Goal: Task Accomplishment & Management: Complete application form

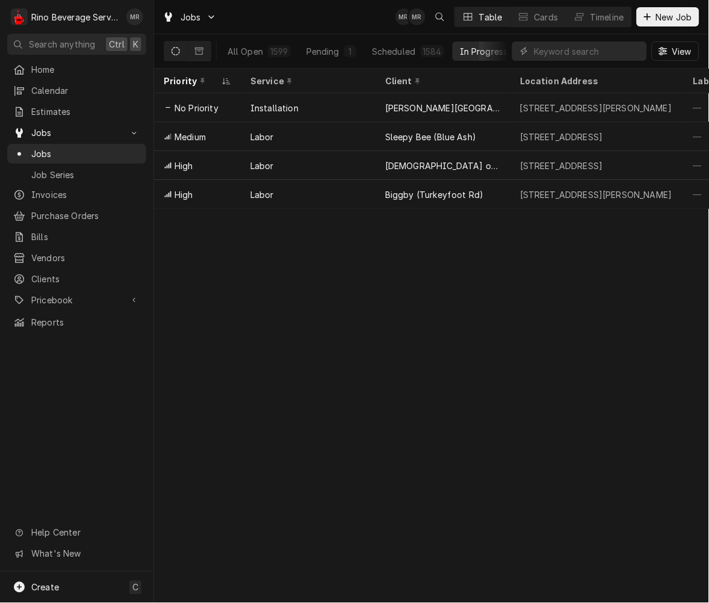
click at [285, 416] on div "Priority Service Client Location Address Labels Techs ID Status Scheduled For S…" at bounding box center [431, 336] width 555 height 535
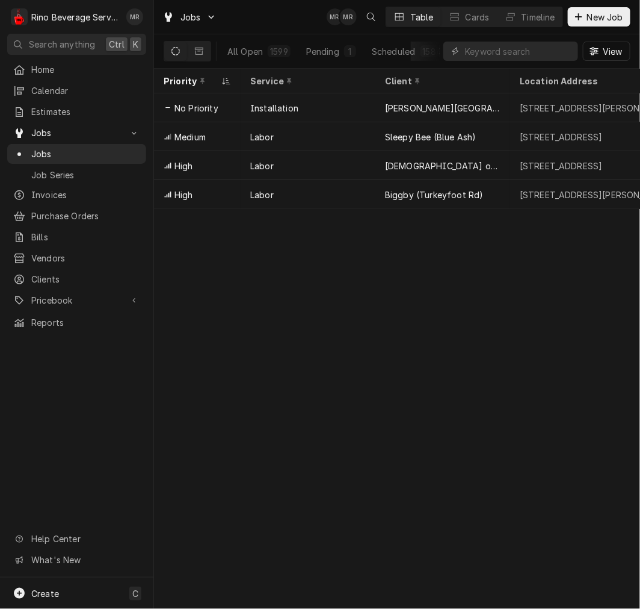
click at [332, 390] on div "Priority Service Client Location Address Labels Techs ID Status Scheduled For S…" at bounding box center [397, 339] width 486 height 540
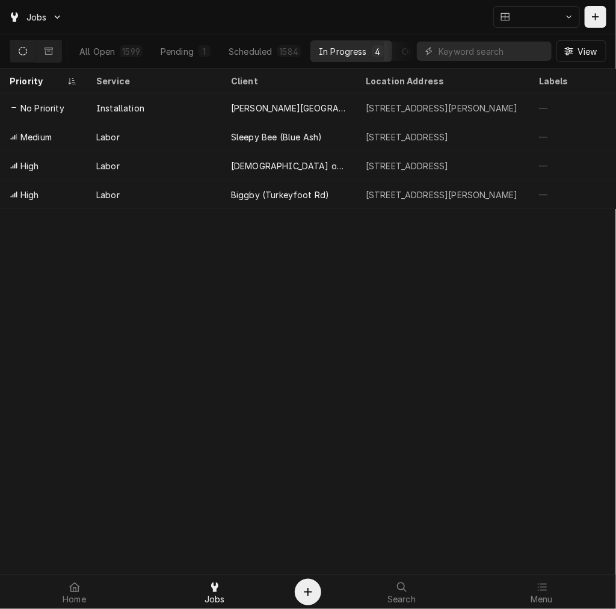
click at [295, 445] on div "Priority Service Client Location Address Labels Techs ID Status Scheduled For S…" at bounding box center [308, 339] width 616 height 540
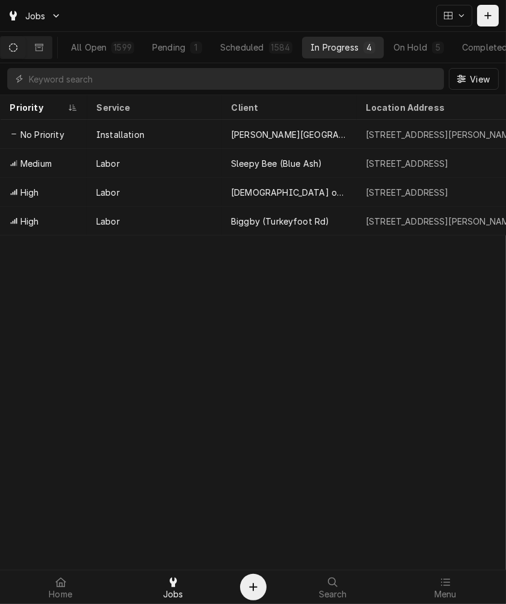
drag, startPoint x: 421, startPoint y: 570, endPoint x: 429, endPoint y: 572, distance: 7.6
click at [422, 570] on div "Home Jobs Search Menu" at bounding box center [253, 587] width 506 height 34
click at [470, 591] on div "Menu" at bounding box center [445, 587] width 107 height 24
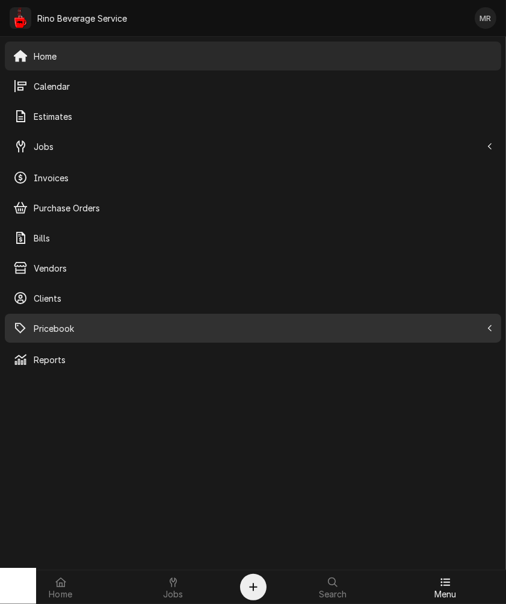
click at [43, 322] on span "Pricebook" at bounding box center [258, 328] width 448 height 13
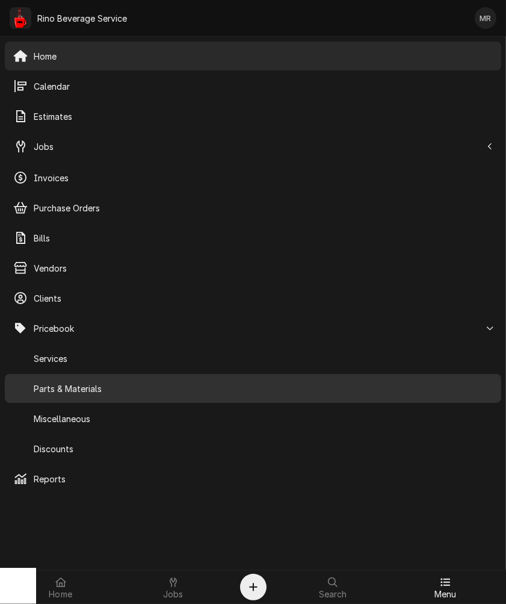
click at [90, 394] on span "Parts & Materials" at bounding box center [263, 388] width 459 height 13
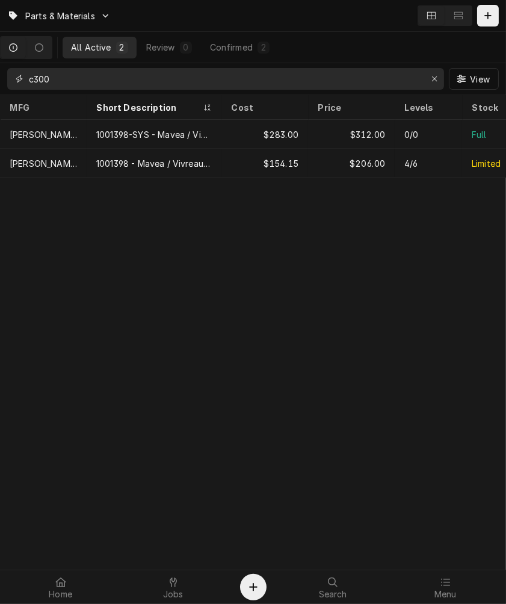
click at [88, 82] on input "c300" at bounding box center [225, 79] width 392 height 22
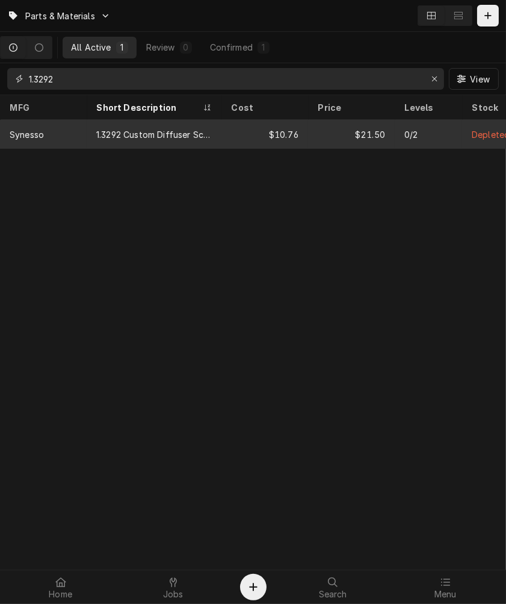
type input "1.3292"
click at [99, 129] on div "1.3292 Custom Diffuser Screen, Special Reinforced, Synesso Logo" at bounding box center [154, 134] width 116 height 13
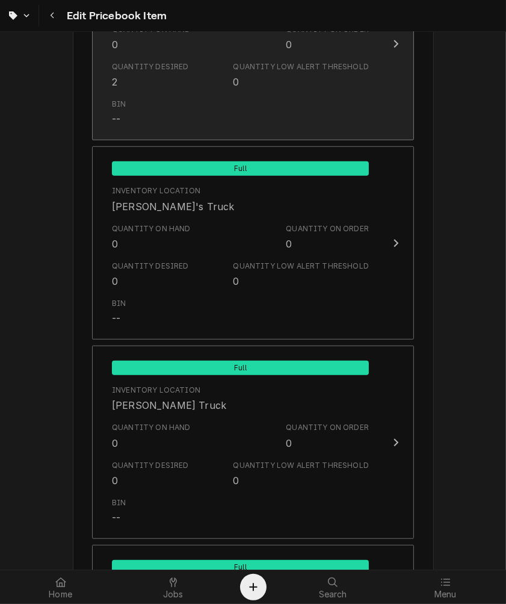
click at [200, 88] on div "Quantity Desired 2 Quantity Low Alert Threshold 0" at bounding box center [240, 75] width 257 height 37
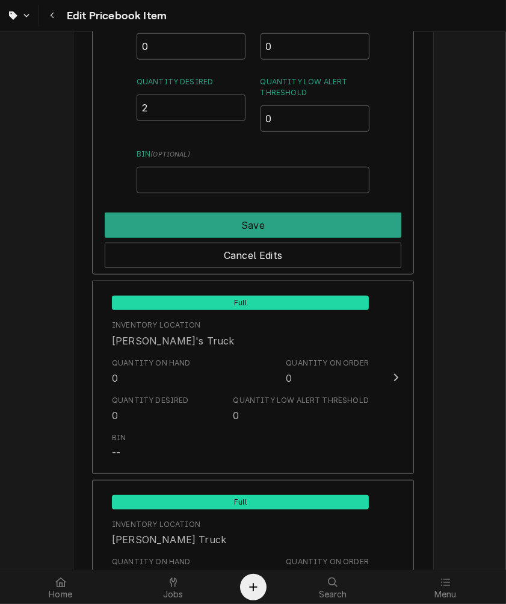
scroll to position [900, 0]
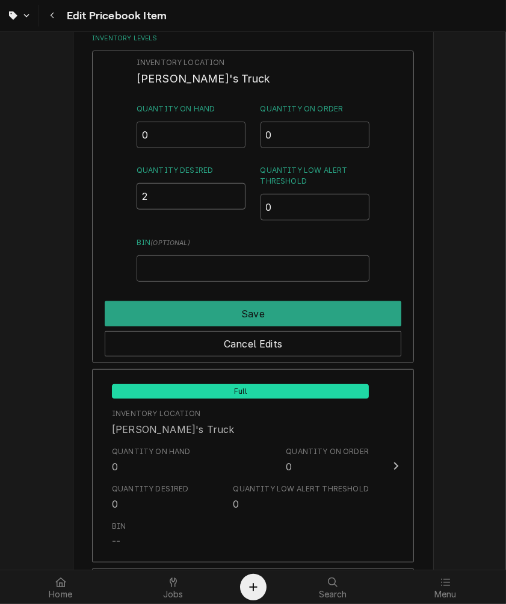
drag, startPoint x: 167, startPoint y: 200, endPoint x: 28, endPoint y: 193, distance: 139.3
click at [64, 200] on div "Use the fields below to edit this PriceBook item. Note that changes made here w…" at bounding box center [253, 128] width 506 height 1967
type input "0"
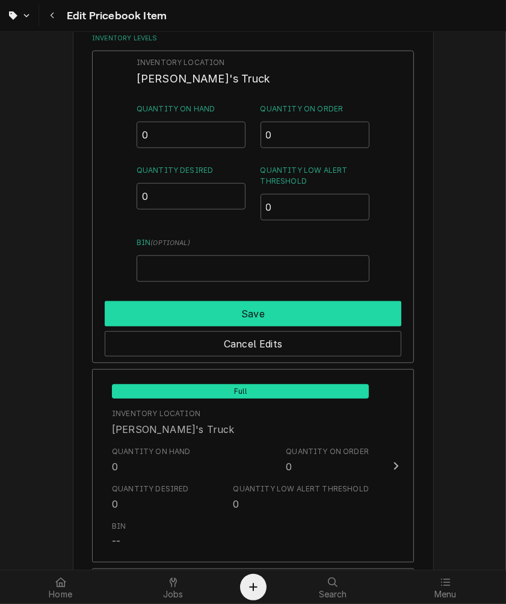
click at [290, 308] on button "Save" at bounding box center [253, 313] width 297 height 25
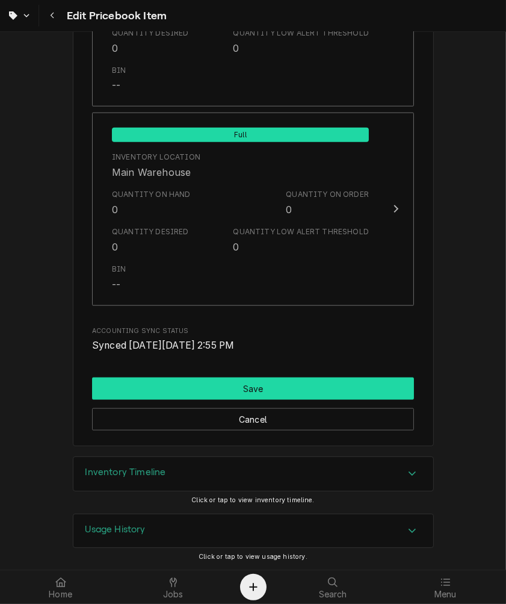
click at [256, 395] on button "Save" at bounding box center [253, 388] width 322 height 22
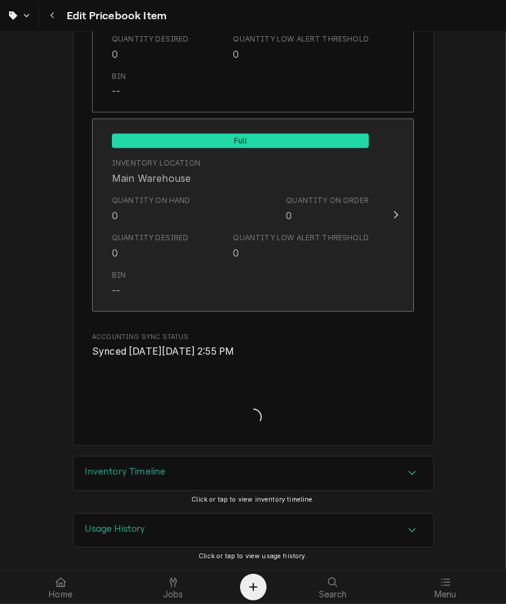
scroll to position [1428, 0]
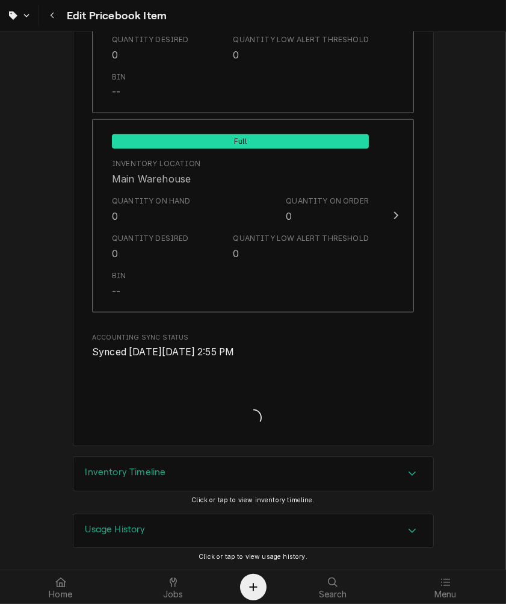
type textarea "x"
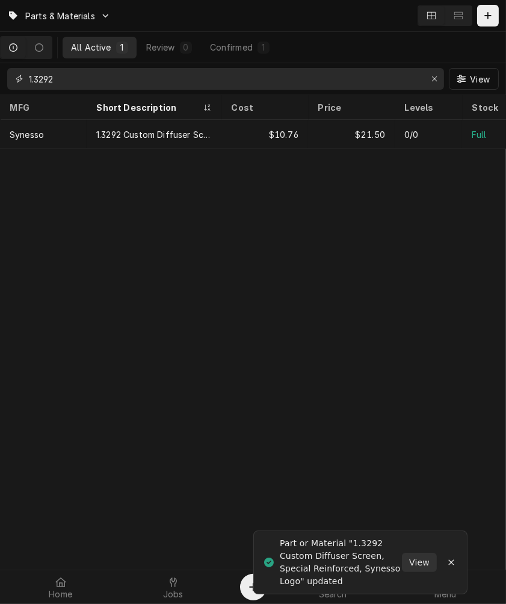
drag, startPoint x: 117, startPoint y: 81, endPoint x: -134, endPoint y: 60, distance: 251.9
click at [0, 60] on html "Parts & Materials All Active 1 Review 0 Confirmed 1 1.3292 View MFG Short Descr…" at bounding box center [253, 302] width 506 height 604
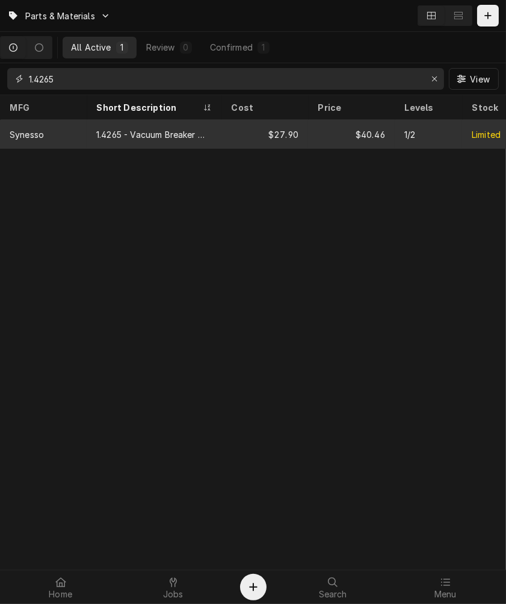
type input "1.4265"
click at [176, 123] on div "1.4265 - Vacuum Breaker With O Ring" at bounding box center [154, 134] width 135 height 29
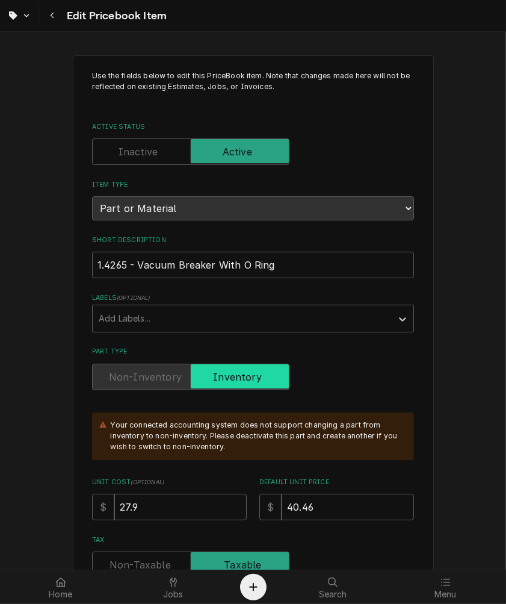
type textarea "x"
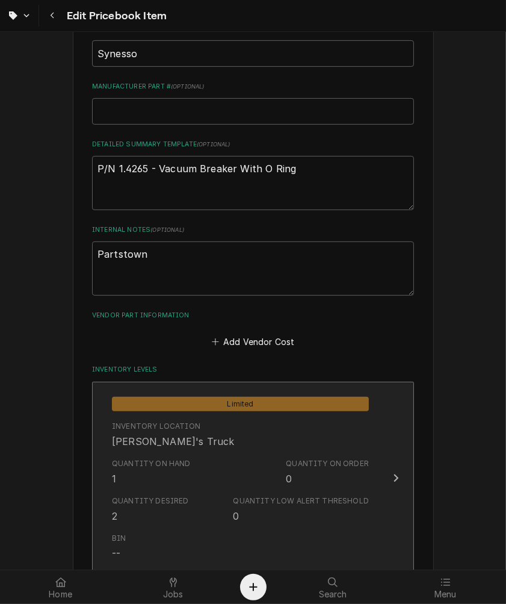
scroll to position [669, 0]
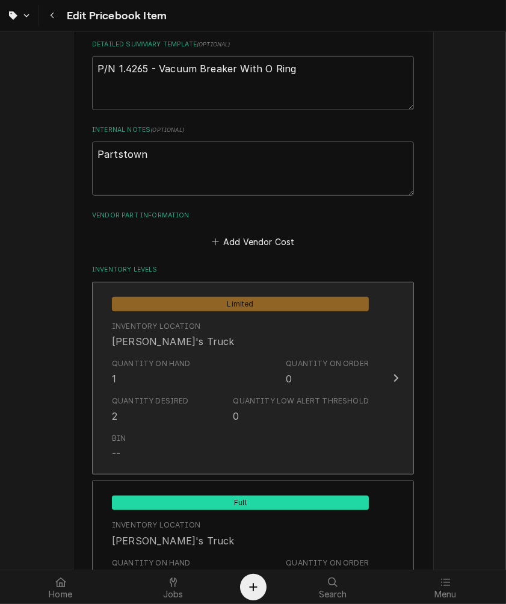
click at [188, 375] on div "Quantity on Hand 1 Quantity on Order 0" at bounding box center [240, 371] width 257 height 37
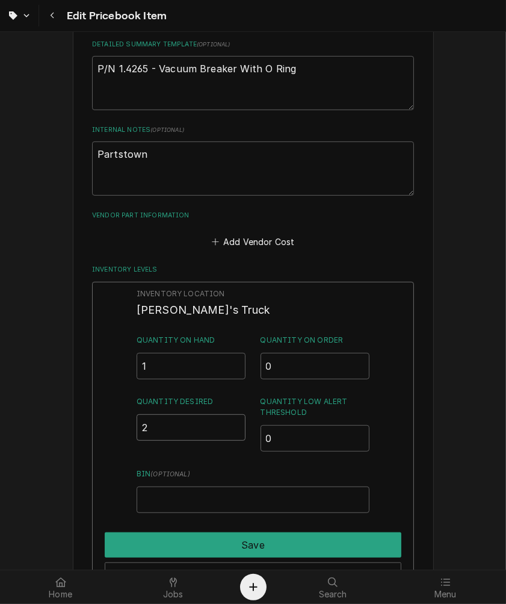
drag, startPoint x: 177, startPoint y: 436, endPoint x: 22, endPoint y: 430, distance: 155.4
click at [22, 434] on div "Use the fields below to edit this PriceBook item. Note that changes made here w…" at bounding box center [253, 359] width 506 height 1967
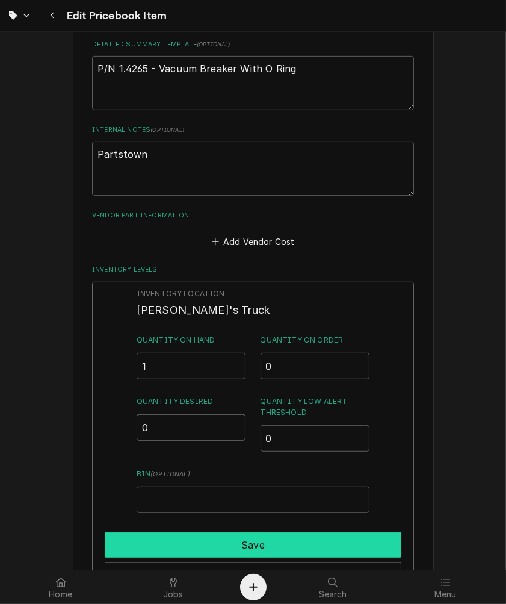
type input "0"
click at [190, 535] on button "Save" at bounding box center [253, 544] width 297 height 25
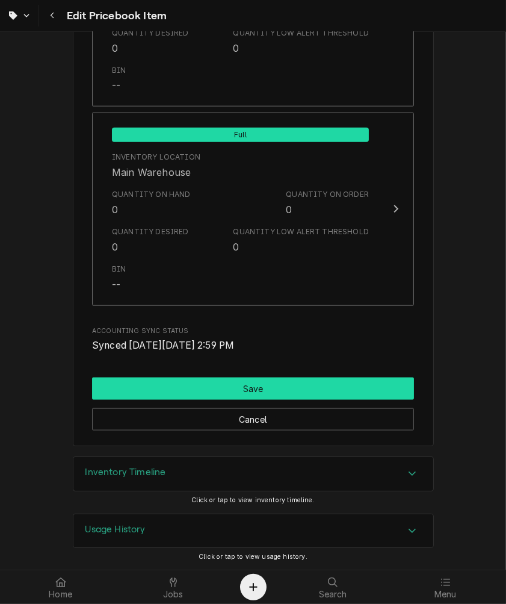
click at [223, 386] on button "Save" at bounding box center [253, 388] width 322 height 22
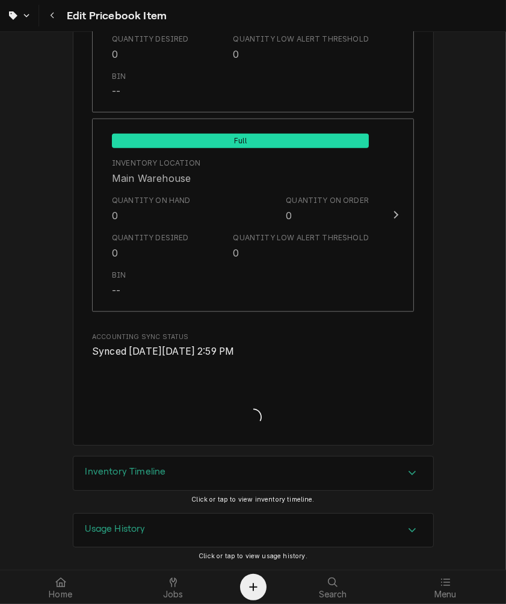
scroll to position [1428, 0]
type textarea "x"
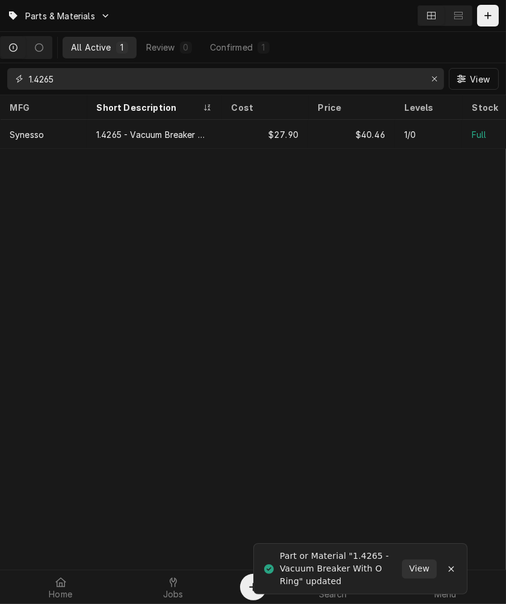
drag, startPoint x: 127, startPoint y: 72, endPoint x: -309, endPoint y: 63, distance: 436.5
click at [0, 63] on html "Parts & Materials All Active 1 Review 0 Confirmed 1 1.4265 View MFG Short Descr…" at bounding box center [253, 302] width 506 height 604
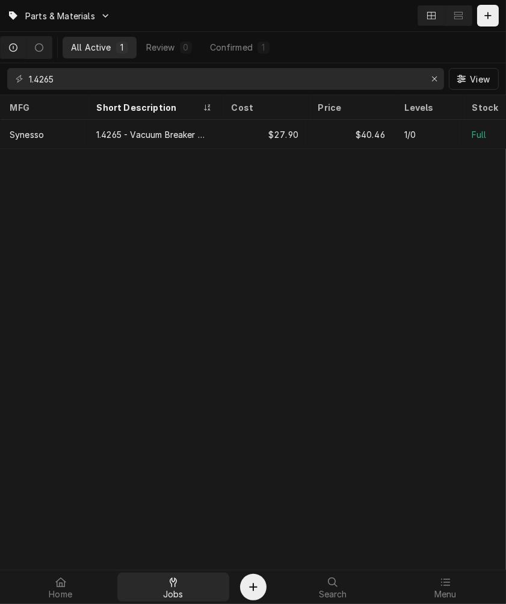
click at [185, 582] on div "Jobs" at bounding box center [173, 587] width 107 height 24
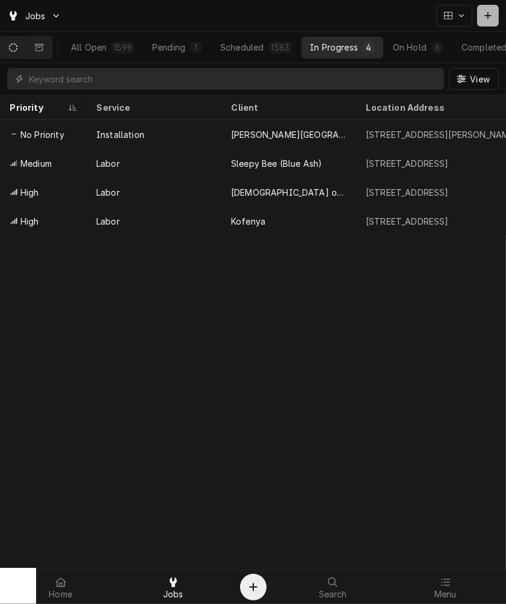
click at [480, 20] on button "Dynamic Content Wrapper" at bounding box center [488, 16] width 22 height 22
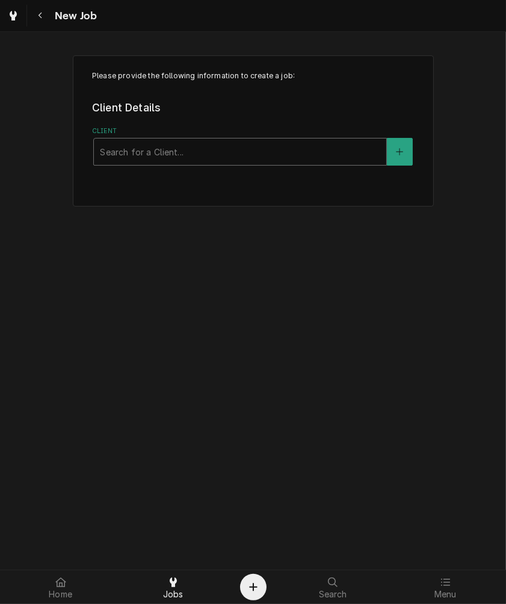
click at [128, 145] on div "Client" at bounding box center [240, 152] width 281 height 22
type input "m"
type input "muddy"
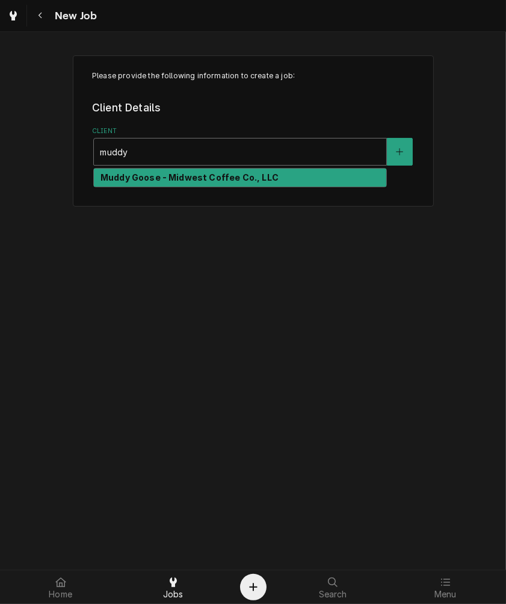
click at [220, 176] on strong "Muddy Goose - Midwest Coffee Co., LLC" at bounding box center [190, 177] width 178 height 10
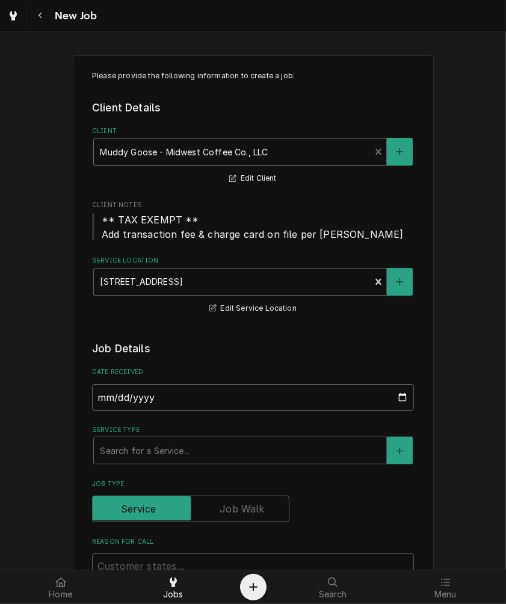
click at [112, 431] on label "Service Type" at bounding box center [253, 430] width 322 height 10
click at [135, 442] on div "Service Type" at bounding box center [240, 450] width 281 height 22
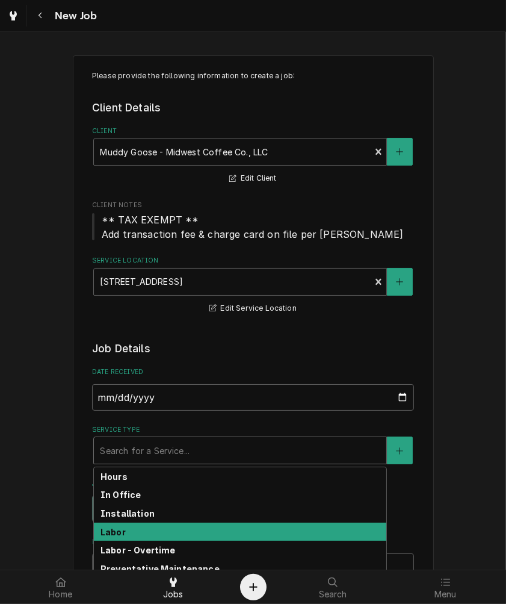
click at [118, 530] on strong "Labor" at bounding box center [113, 532] width 25 height 10
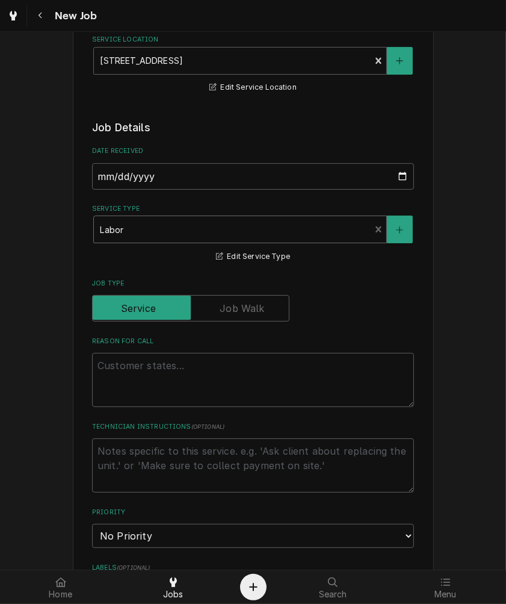
scroll to position [446, 0]
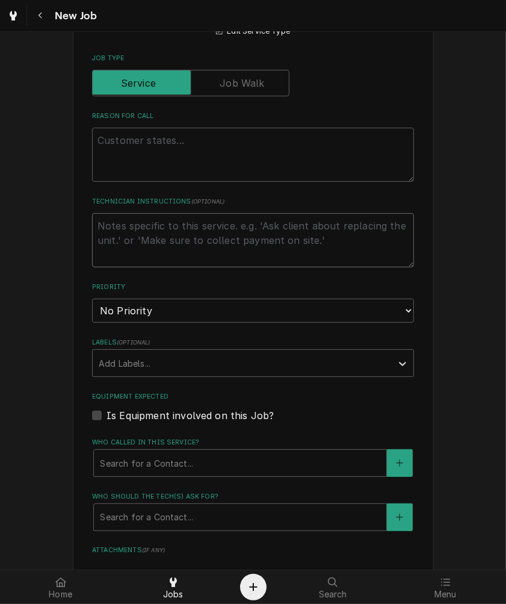
click at [173, 249] on textarea "Technician Instructions ( optional )" at bounding box center [253, 240] width 322 height 54
click at [178, 157] on textarea "Reason For Call" at bounding box center [253, 155] width 322 height 54
type textarea "x"
type textarea "B"
type textarea "x"
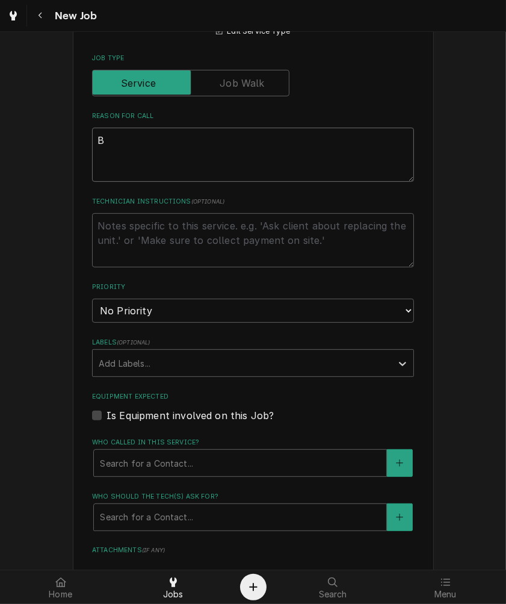
type textarea "Bt"
type textarea "x"
type textarea "B"
type textarea "x"
type textarea "Br"
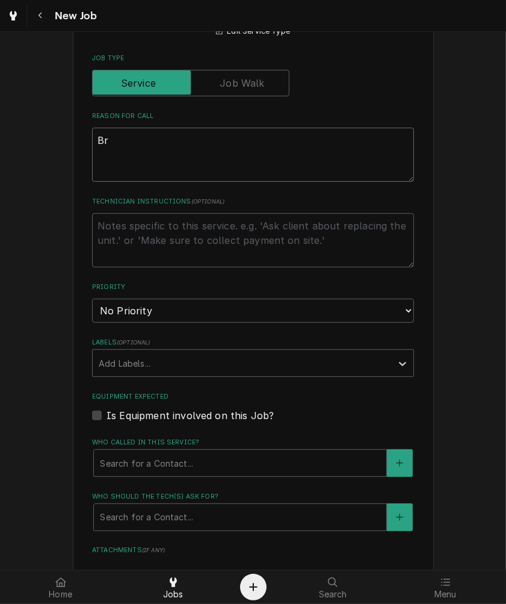
type textarea "x"
type textarea "Bre"
type textarea "x"
type textarea "Brew"
type textarea "x"
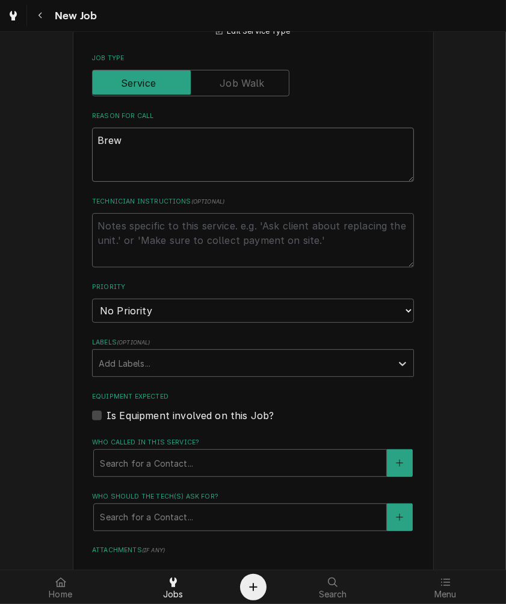
type textarea "Brewe"
type textarea "x"
type textarea "Brewer"
type textarea "x"
type textarea "Brewer"
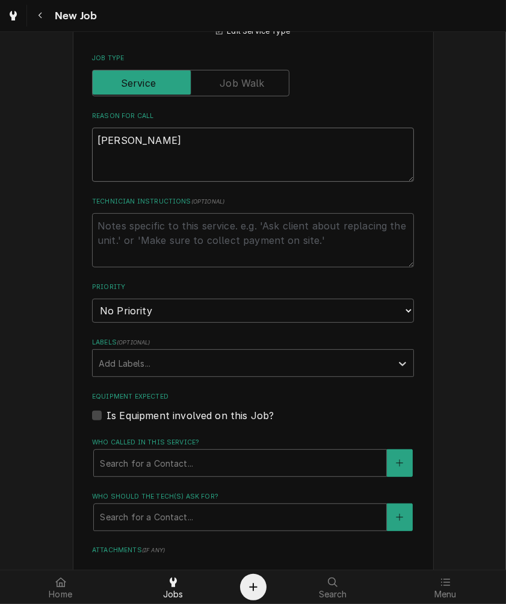
type textarea "x"
type textarea "Brewer i"
type textarea "x"
type textarea "Brewer is"
type textarea "x"
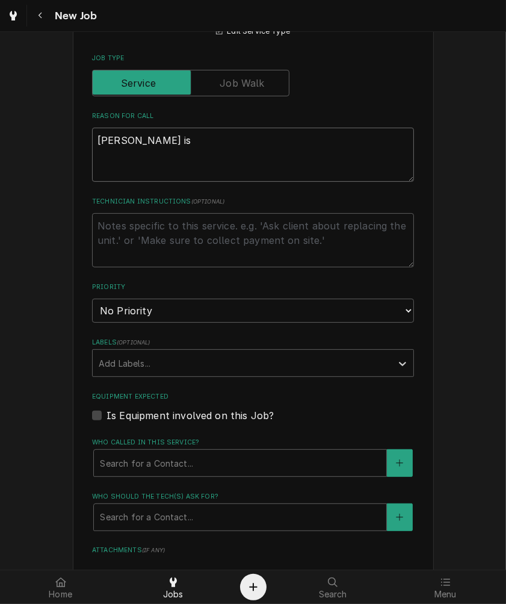
type textarea "Brewer is"
type textarea "x"
type textarea "Brewer is p"
type textarea "x"
type textarea "Brewer is po"
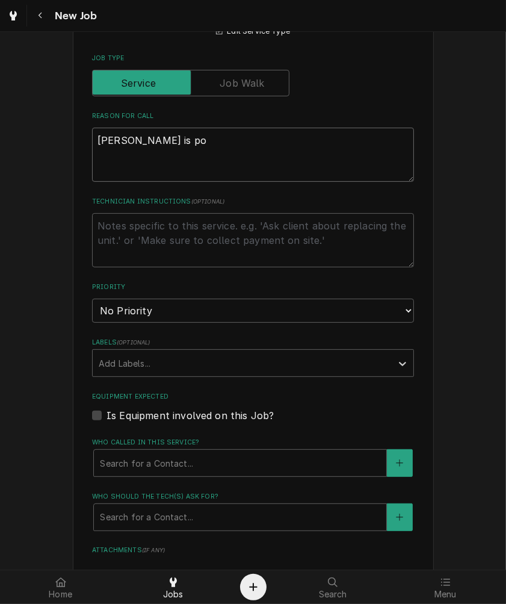
type textarea "x"
type textarea "Brewer is pou"
type textarea "x"
type textarea "Brewer is pour"
type textarea "x"
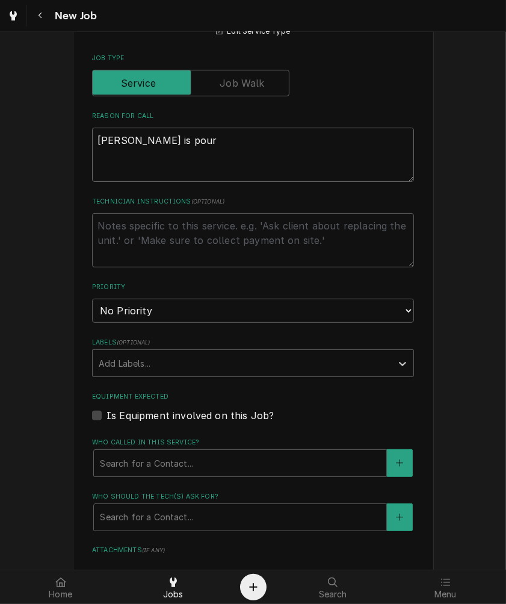
type textarea "Brewer is pouri"
type textarea "x"
type textarea "Brewer is pourin"
type textarea "x"
type textarea "Brewer is pouring"
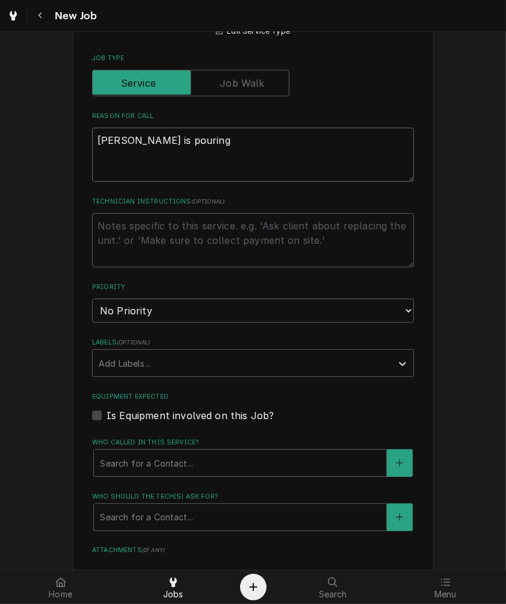
type textarea "x"
type textarea "Brewer is pouring"
type textarea "x"
type textarea "Brewer is pouring w"
type textarea "x"
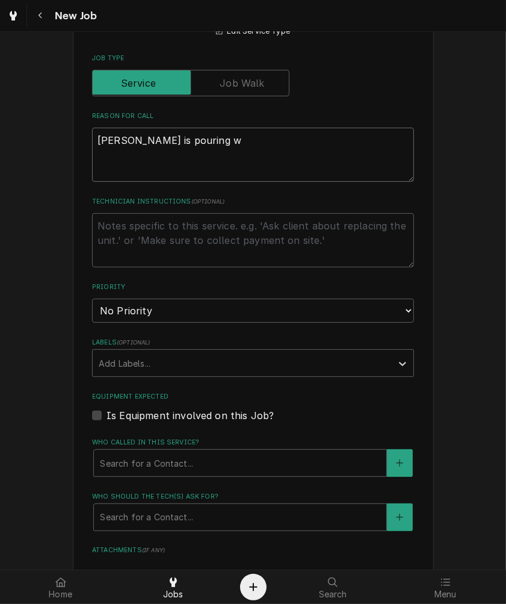
type textarea "Brewer is pouring wa"
type textarea "x"
type textarea "Brewer is pouring wat"
type textarea "x"
type textarea "Brewer is pouring wate"
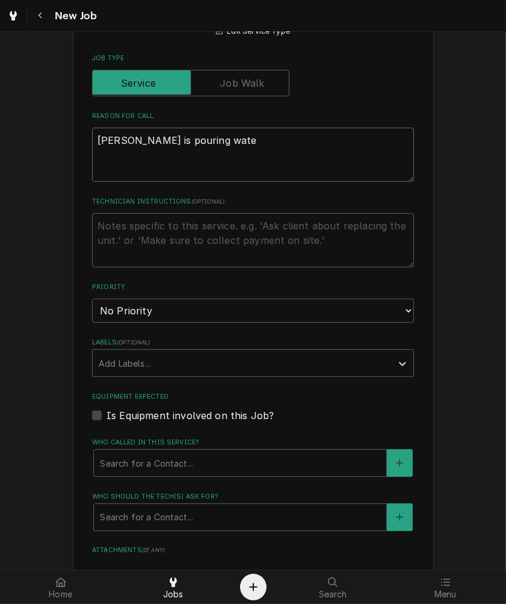
type textarea "x"
type textarea "Brewer is pouring water"
type textarea "x"
type textarea "Brewer is pouring water"
type textarea "x"
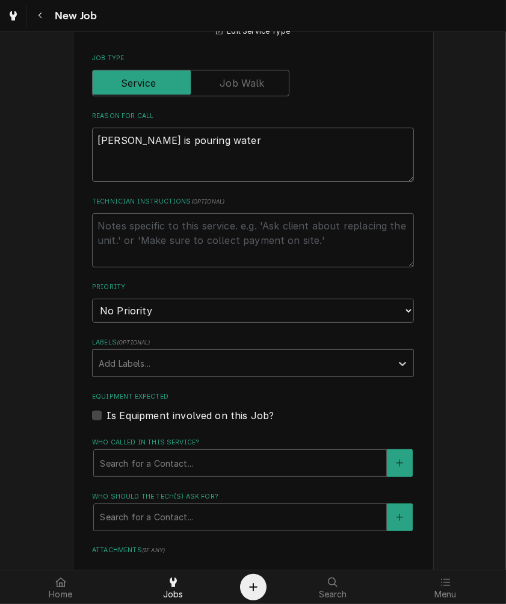
type textarea "Brewer is pouring water o"
type textarea "x"
type textarea "Brewer is pouring water ou"
type textarea "x"
type textarea "Brewer is pouring water out"
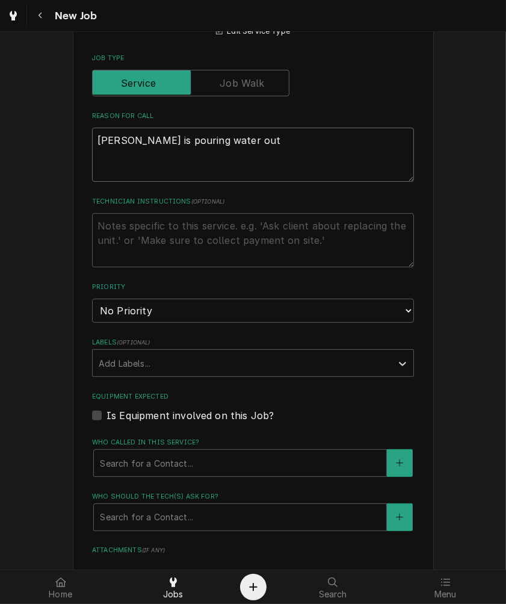
type textarea "x"
type textarea "Brewer is pouring water out"
type textarea "x"
type textarea "Brewer is pouring water out o"
type textarea "x"
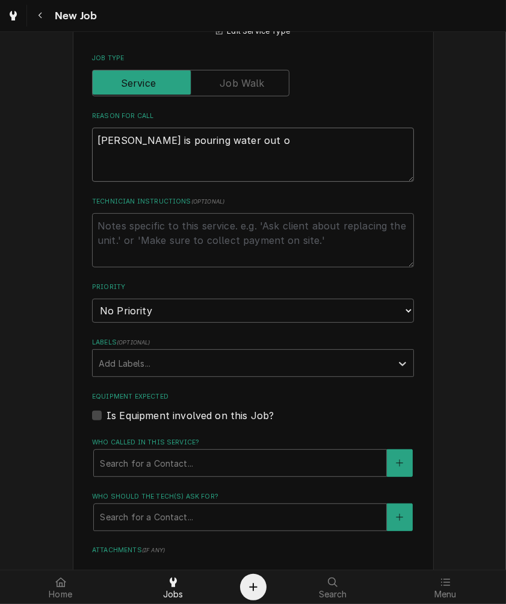
type textarea "Brewer is pouring water out of"
type textarea "x"
type textarea "Brewer is pouring water out of"
type textarea "x"
type textarea "Brewer is pouring water out of i"
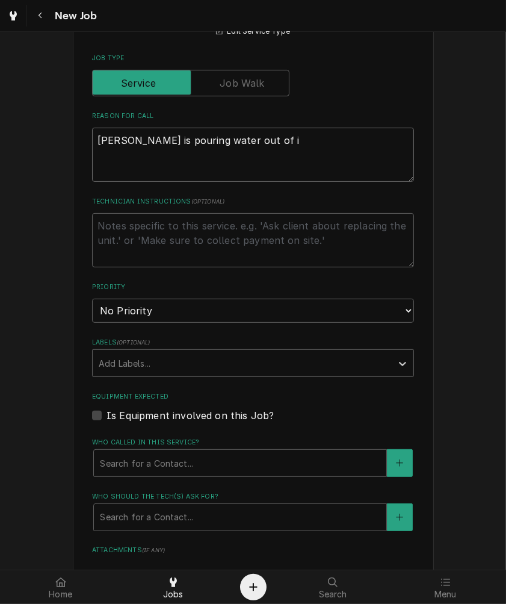
type textarea "x"
type textarea "Brewer is pouring water out of it"
type textarea "x"
type textarea "Brewer is pouring water out of it"
type textarea "x"
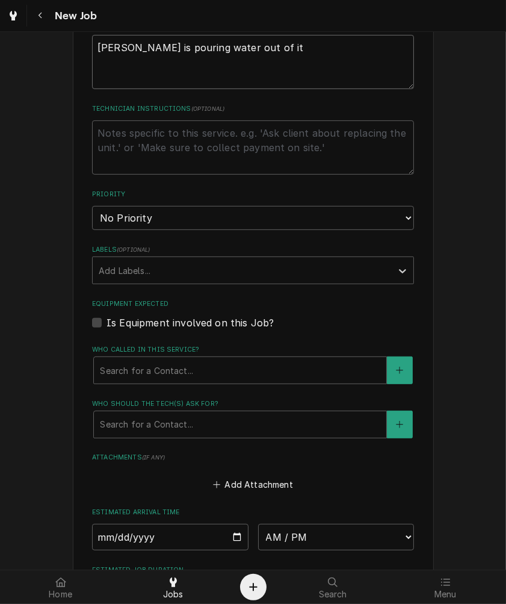
scroll to position [288, 0]
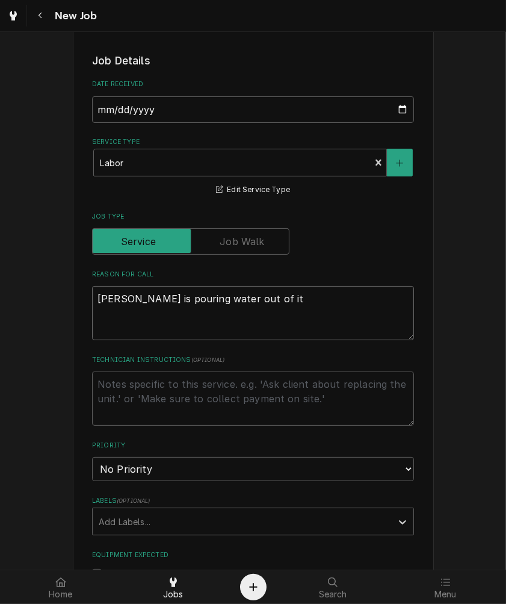
type textarea "Brewer is pouring water out of it"
click at [191, 464] on select "No Priority Urgent High Medium Low" at bounding box center [253, 469] width 322 height 24
select select "2"
click at [92, 457] on select "No Priority Urgent High Medium Low" at bounding box center [253, 469] width 322 height 24
type textarea "x"
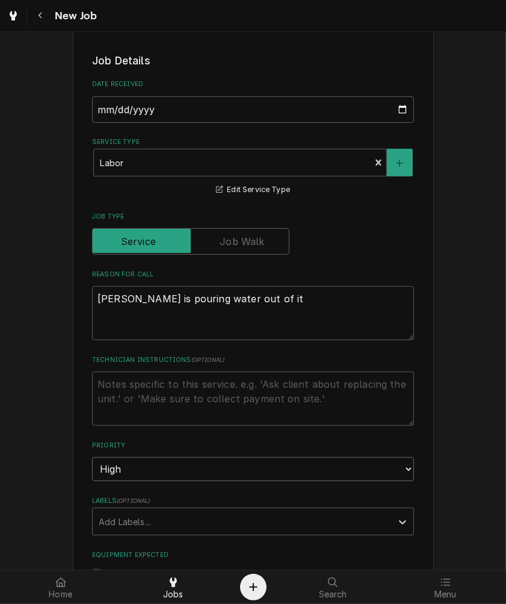
drag, startPoint x: 146, startPoint y: 462, endPoint x: 136, endPoint y: 476, distance: 17.4
click at [146, 462] on select "No Priority Urgent High Medium Low" at bounding box center [253, 469] width 322 height 24
select select "1"
click at [92, 457] on select "No Priority Urgent High Medium Low" at bounding box center [253, 469] width 322 height 24
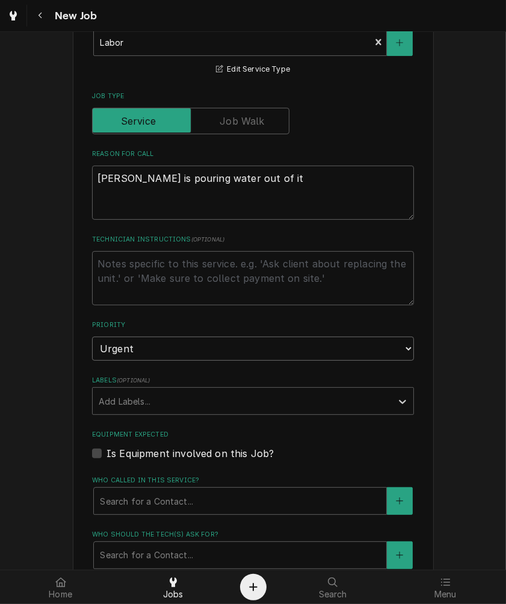
scroll to position [512, 0]
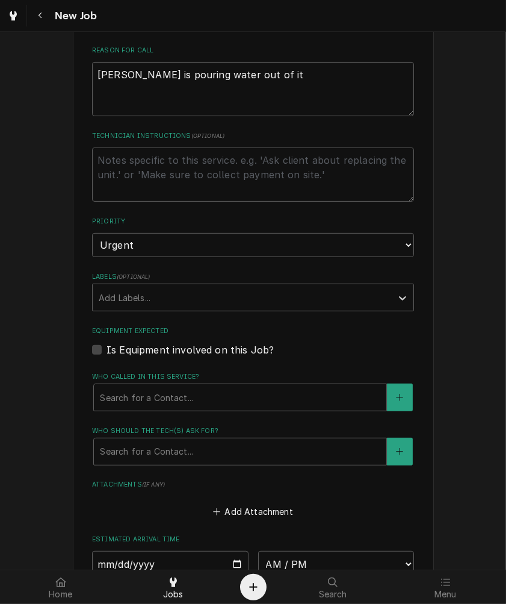
click at [151, 279] on label "Labels ( optional )" at bounding box center [253, 277] width 322 height 10
click at [153, 294] on div "Labels" at bounding box center [242, 298] width 287 height 22
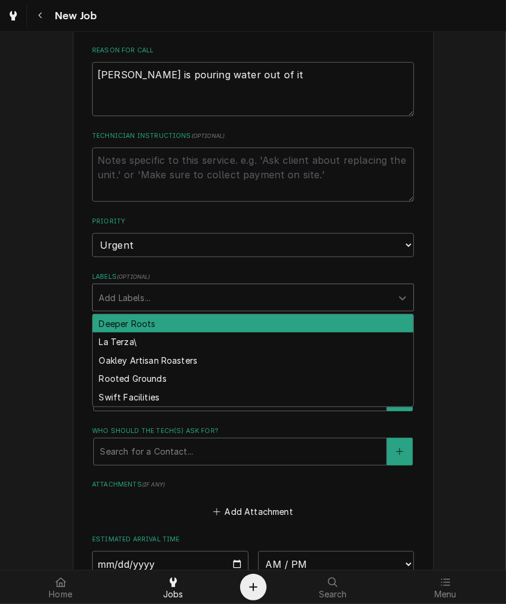
click at [153, 299] on div "Labels" at bounding box center [242, 298] width 287 height 22
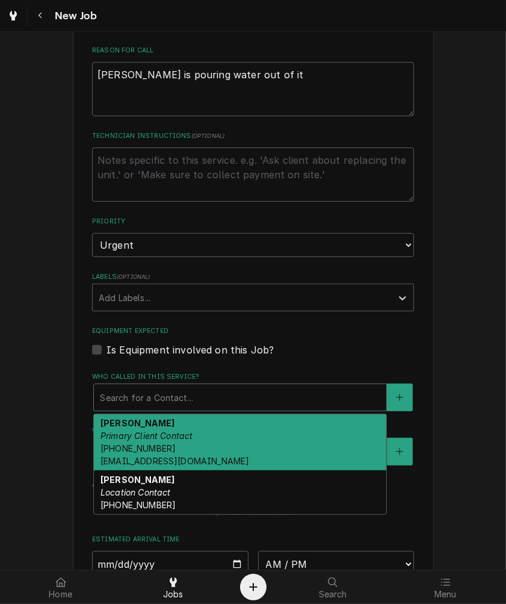
click at [153, 397] on div "Who called in this service?" at bounding box center [240, 397] width 281 height 22
click at [153, 419] on div "Travis Primary Client Contact (937) 203-1842 midwestcoffeellc@gmail.com" at bounding box center [240, 442] width 293 height 57
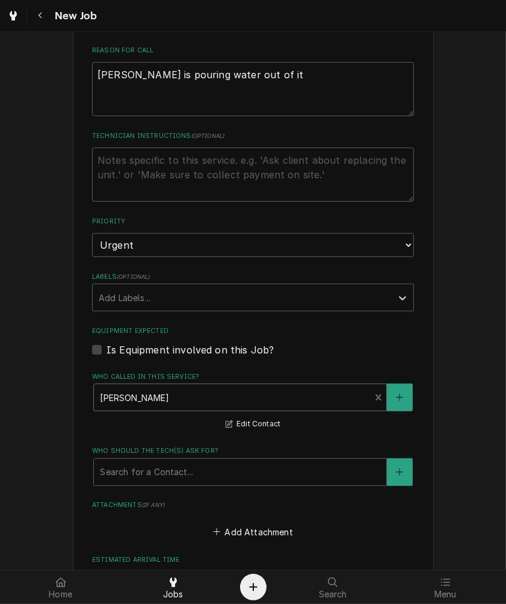
click at [157, 454] on div "Who should the tech(s) ask for? Search for a Contact..." at bounding box center [253, 465] width 322 height 39
click at [158, 464] on div "Who should the tech(s) ask for?" at bounding box center [240, 472] width 281 height 22
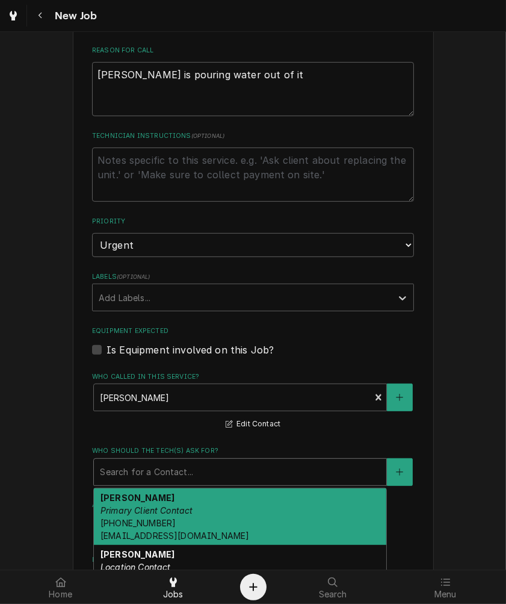
scroll to position [734, 0]
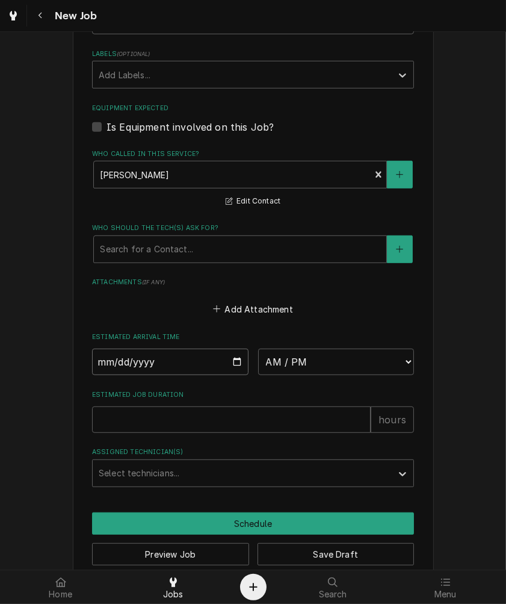
click at [232, 360] on input "Date" at bounding box center [170, 362] width 157 height 26
type textarea "x"
type input "2025-10-15"
click at [283, 361] on select "AM / PM 6:00 AM 6:15 AM 6:30 AM 6:45 AM 7:00 AM 7:15 AM 7:30 AM 7:45 AM 8:00 AM…" at bounding box center [336, 362] width 157 height 26
type textarea "x"
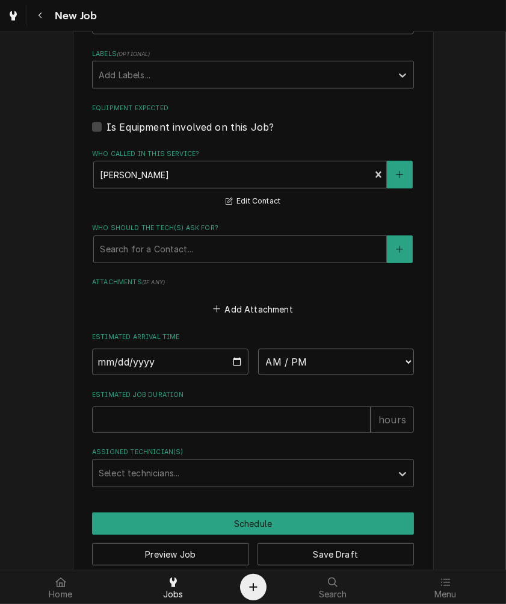
select select "10:30:00"
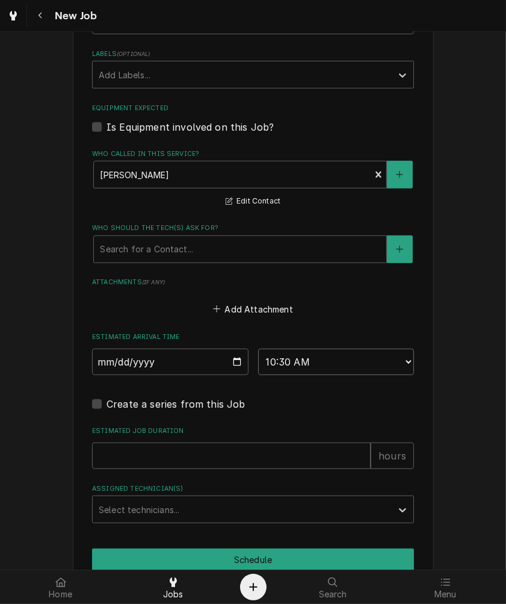
type textarea "x"
click at [299, 359] on select "AM / PM 6:00 AM 6:15 AM 6:30 AM 6:45 AM 7:00 AM 7:15 AM 7:30 AM 7:45 AM 8:00 AM…" at bounding box center [336, 362] width 157 height 26
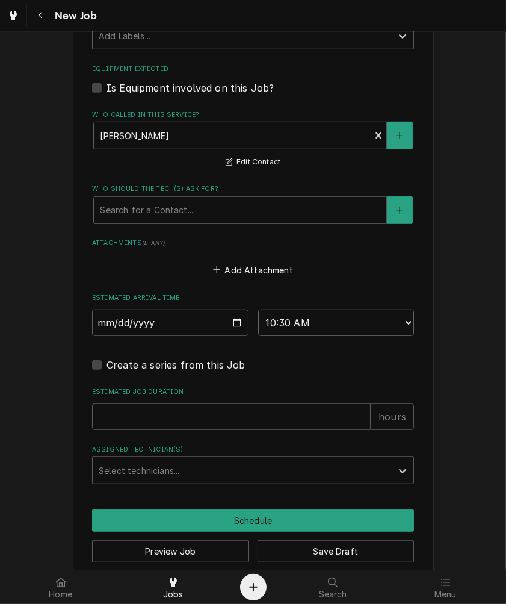
scroll to position [791, 0]
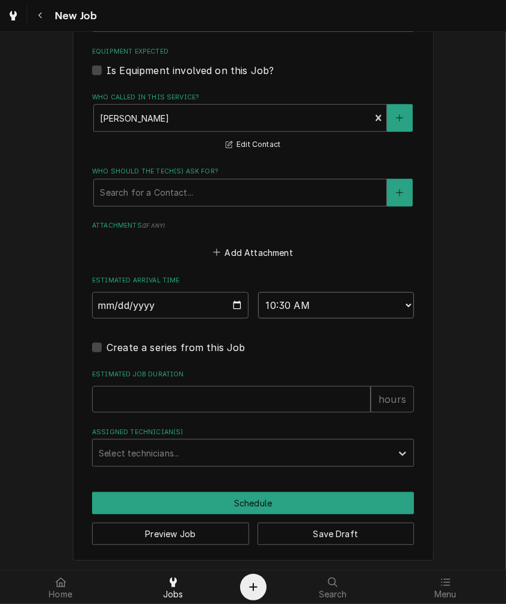
click at [290, 307] on select "AM / PM 6:00 AM 6:15 AM 6:30 AM 6:45 AM 7:00 AM 7:15 AM 7:30 AM 7:45 AM 8:00 AM…" at bounding box center [336, 305] width 157 height 26
select select "14:00:00"
click at [258, 292] on select "AM / PM 6:00 AM 6:15 AM 6:30 AM 6:45 AM 7:00 AM 7:15 AM 7:30 AM 7:45 AM 8:00 AM…" at bounding box center [336, 305] width 157 height 26
click at [201, 395] on input "Estimated Job Duration" at bounding box center [231, 399] width 279 height 26
type textarea "x"
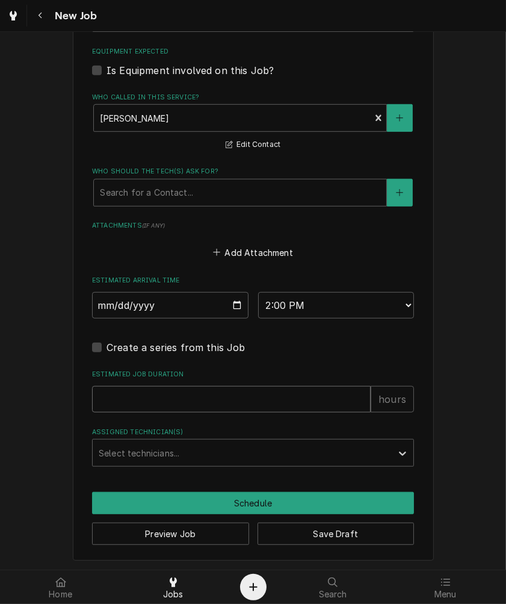
type input "2"
type textarea "x"
type input "2"
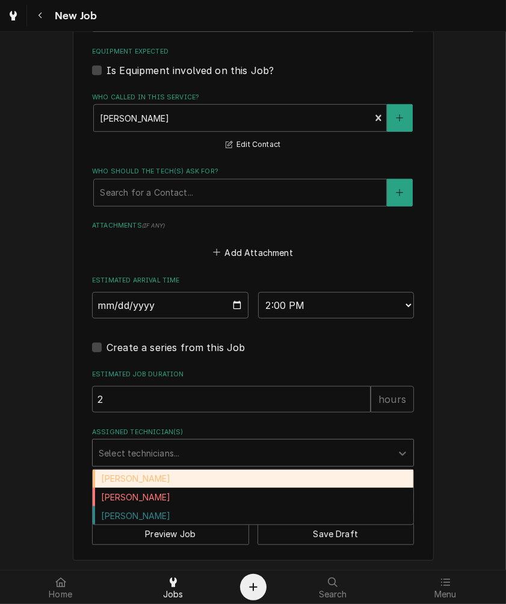
click at [197, 456] on div "Assigned Technician(s)" at bounding box center [242, 453] width 287 height 22
click at [181, 484] on div "[PERSON_NAME]" at bounding box center [253, 479] width 321 height 19
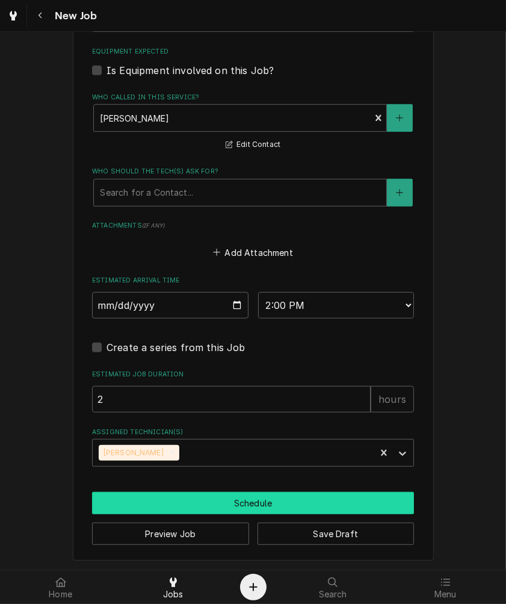
click at [297, 492] on button "Schedule" at bounding box center [253, 503] width 322 height 22
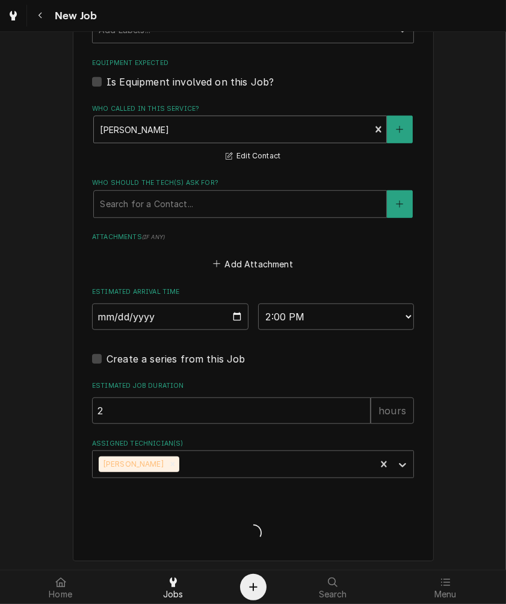
type textarea "x"
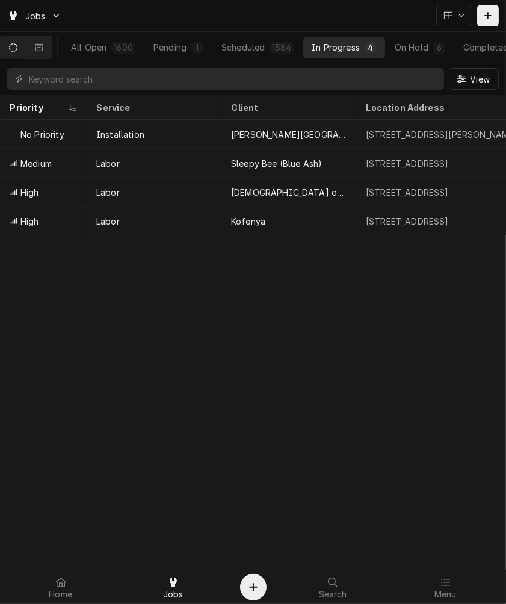
click at [340, 46] on div "In Progress" at bounding box center [336, 47] width 48 height 13
click at [290, 48] on div "1584" at bounding box center [282, 47] width 19 height 13
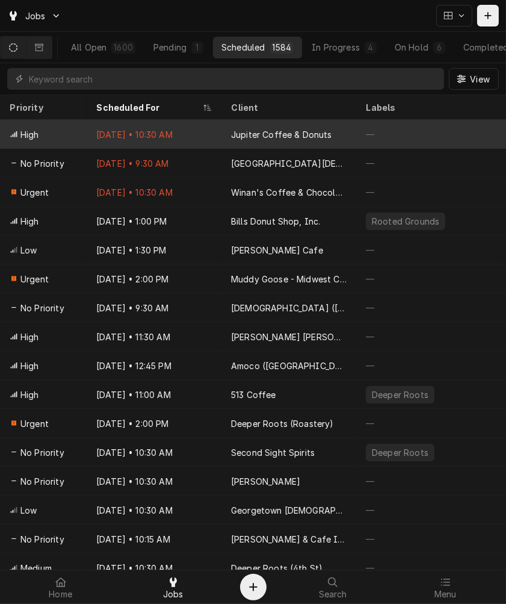
click at [258, 140] on div "Jupiter Coffee & Donuts" at bounding box center [289, 134] width 135 height 29
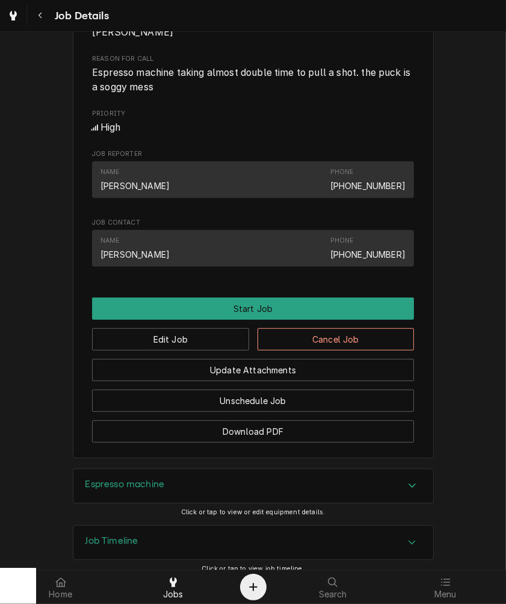
scroll to position [557, 0]
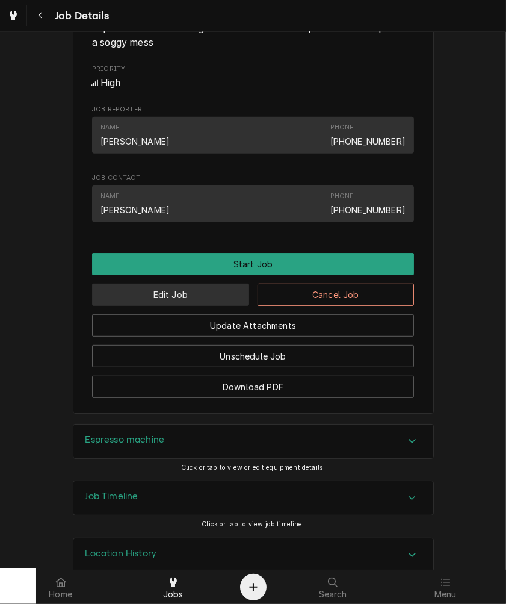
click at [172, 302] on button "Edit Job" at bounding box center [170, 295] width 157 height 22
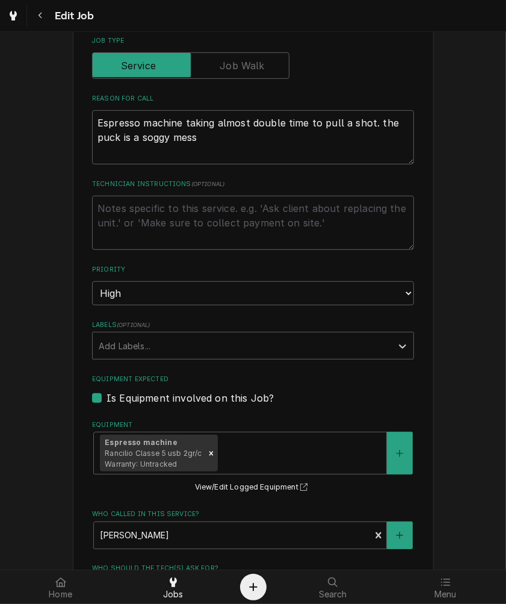
scroll to position [446, 0]
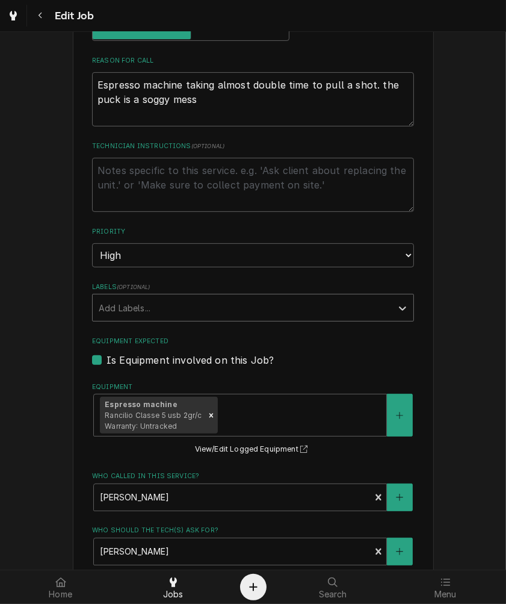
click at [167, 299] on div "Labels" at bounding box center [242, 308] width 287 height 22
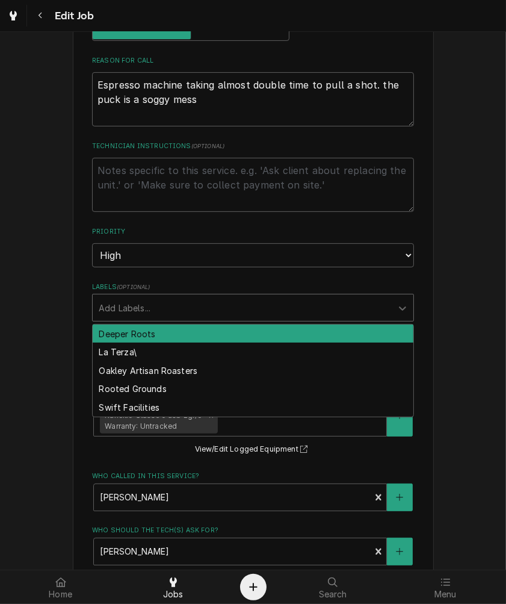
click at [167, 299] on div "Labels" at bounding box center [242, 308] width 287 height 22
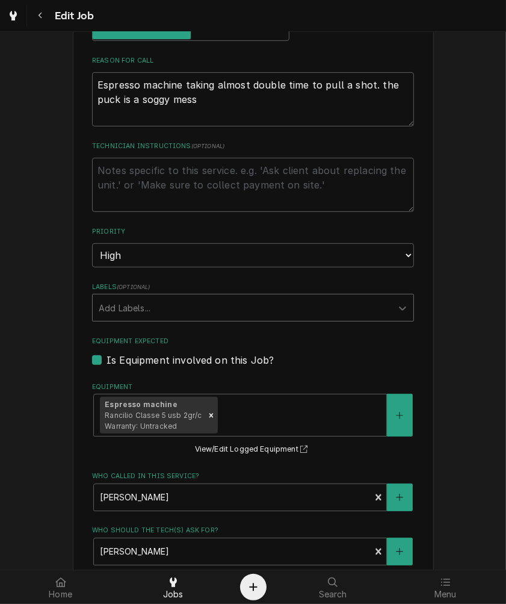
scroll to position [774, 0]
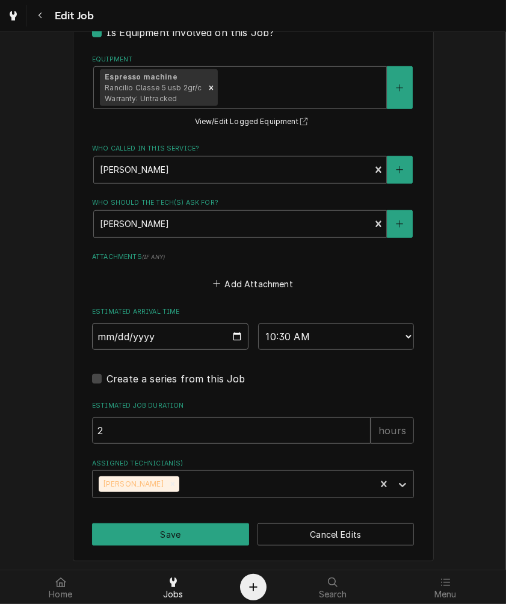
click at [225, 338] on input "2025-10-14" at bounding box center [170, 336] width 157 height 26
type textarea "x"
type input "2025-10-15"
type textarea "x"
click at [309, 342] on select "AM / PM 6:00 AM 6:15 AM 6:30 AM 6:45 AM 7:00 AM 7:15 AM 7:30 AM 7:45 AM 8:00 AM…" at bounding box center [336, 336] width 157 height 26
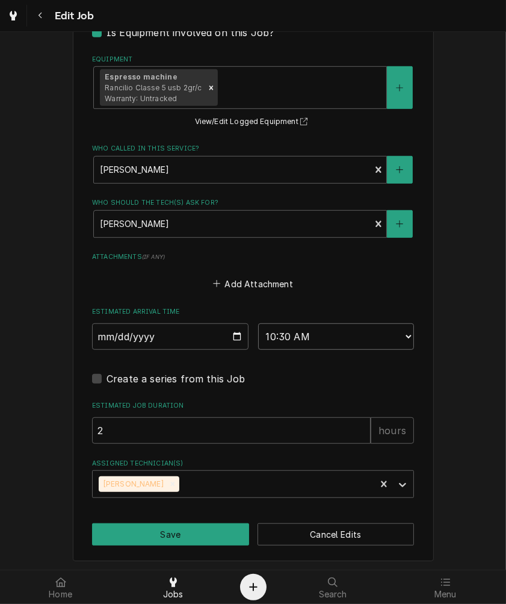
click at [293, 329] on select "AM / PM 6:00 AM 6:15 AM 6:30 AM 6:45 AM 7:00 AM 7:15 AM 7:30 AM 7:45 AM 8:00 AM…" at bounding box center [336, 336] width 157 height 26
select select "12:00:00"
click at [258, 323] on select "AM / PM 6:00 AM 6:15 AM 6:30 AM 6:45 AM 7:00 AM 7:15 AM 7:30 AM 7:45 AM 8:00 AM…" at bounding box center [336, 336] width 157 height 26
click at [169, 480] on icon "Remove Damon Rinehart" at bounding box center [173, 484] width 8 height 8
click at [165, 479] on div "Assigned Technician(s)" at bounding box center [242, 484] width 287 height 22
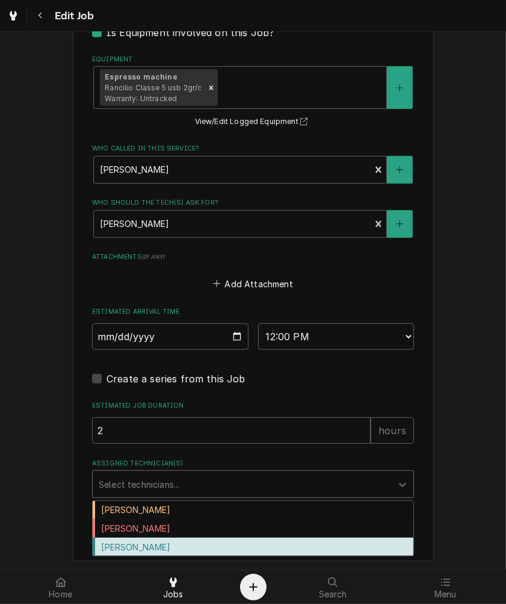
click at [140, 544] on div "[PERSON_NAME]" at bounding box center [253, 547] width 321 height 19
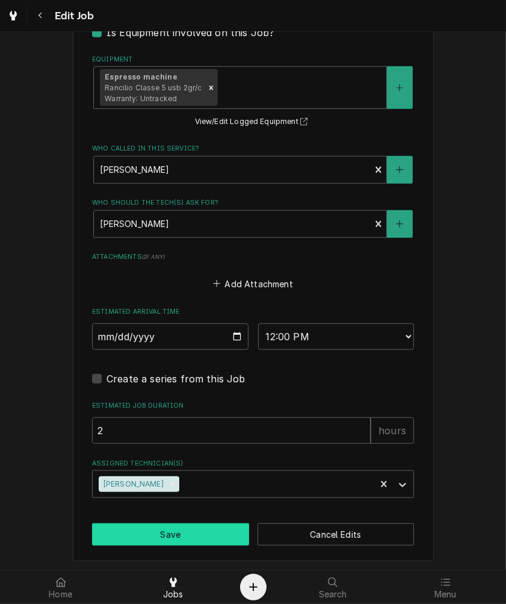
click at [140, 544] on button "Save" at bounding box center [170, 534] width 157 height 22
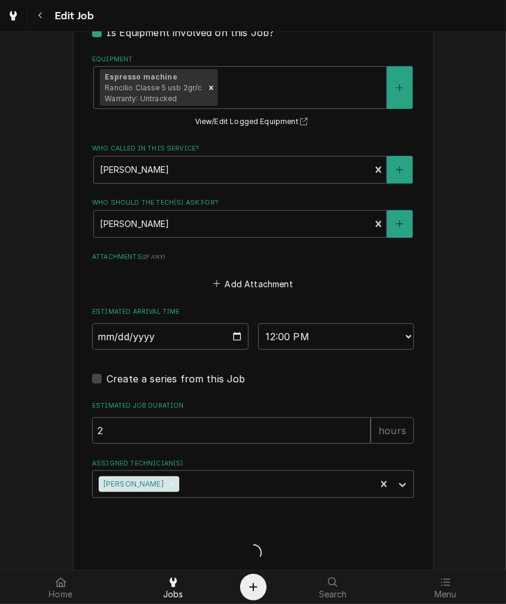
type textarea "x"
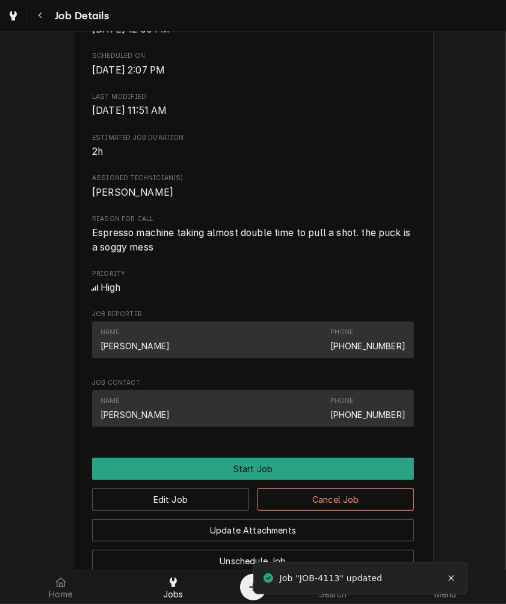
scroll to position [446, 0]
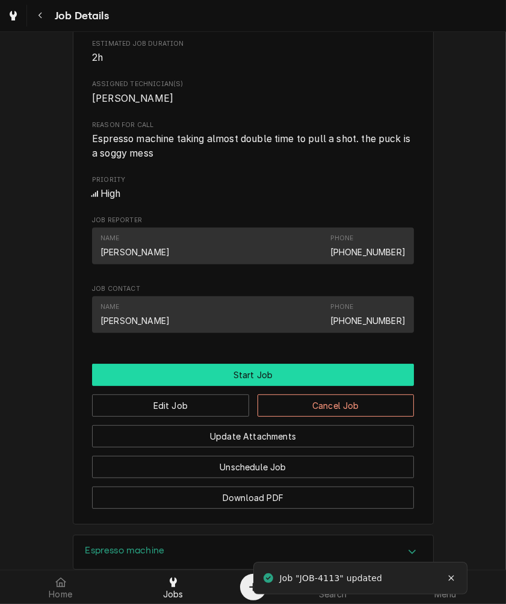
click at [196, 386] on button "Start Job" at bounding box center [253, 375] width 322 height 22
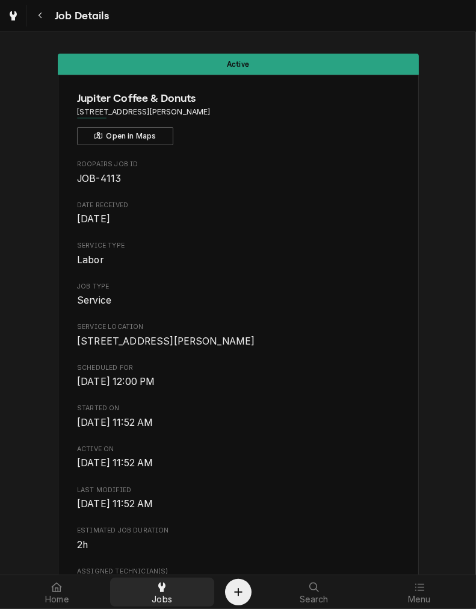
click at [177, 594] on div "Jobs" at bounding box center [162, 592] width 99 height 24
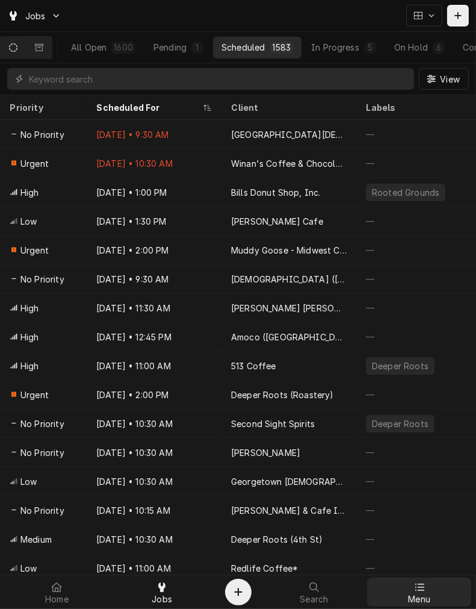
click at [424, 583] on icon at bounding box center [420, 587] width 10 height 10
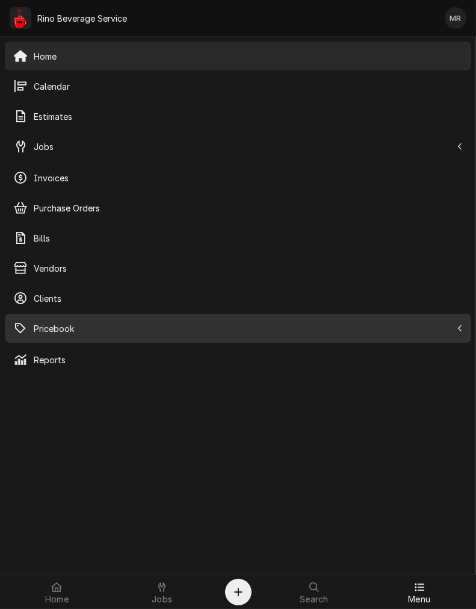
click at [71, 328] on span "Pricebook" at bounding box center [243, 328] width 418 height 13
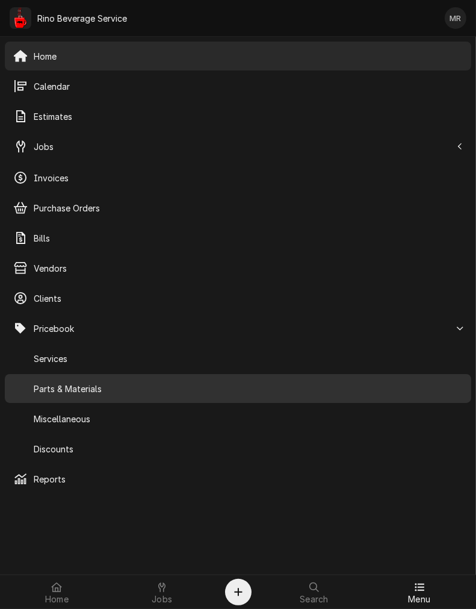
click at [70, 374] on link "Parts & Materials" at bounding box center [238, 388] width 467 height 29
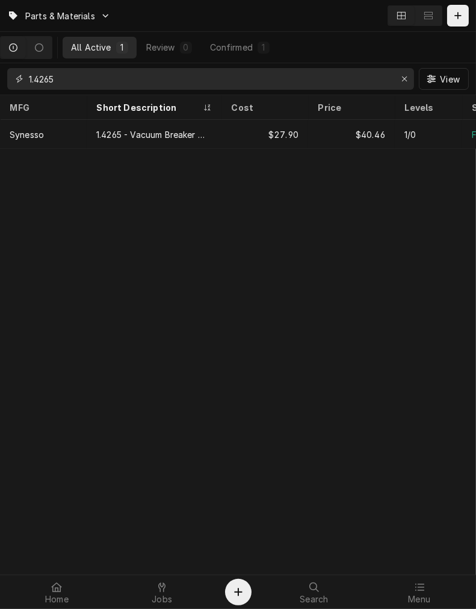
drag, startPoint x: 81, startPoint y: 84, endPoint x: -17, endPoint y: 79, distance: 98.2
click at [0, 79] on html "Parts & Materials All Active 1 Review 0 Confirmed 1 1.4265 View MFG Short Descr…" at bounding box center [238, 304] width 476 height 609
type input "3"
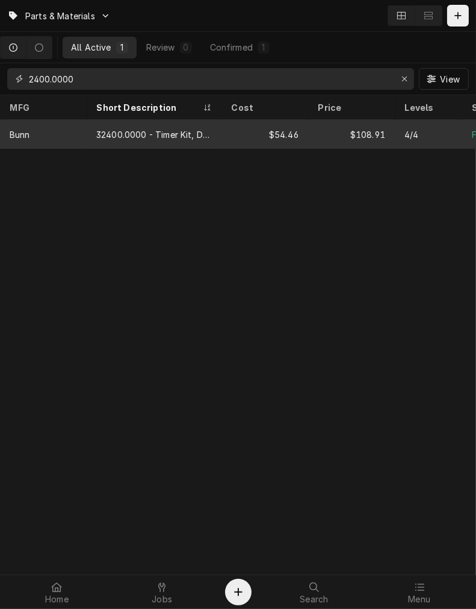
type input "2400.0000"
click at [131, 123] on div "32400.0000 - Timer Kit, DGTL, 120V (w/ adapter)" at bounding box center [154, 134] width 135 height 29
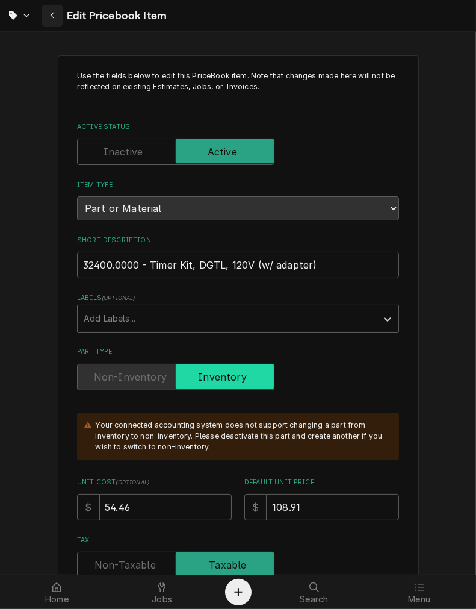
click at [46, 14] on div "Navigate back" at bounding box center [52, 16] width 12 height 12
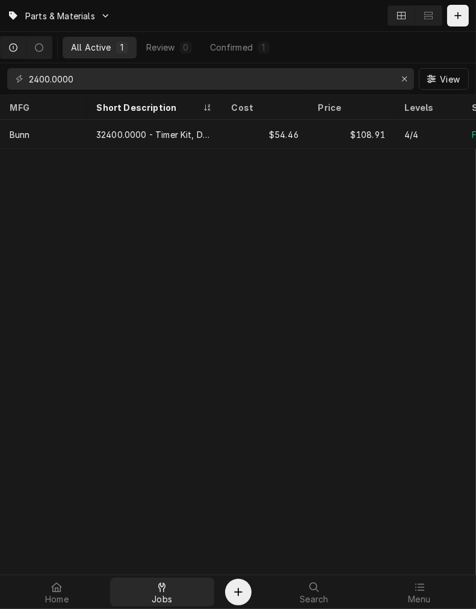
click at [134, 591] on div "Jobs" at bounding box center [162, 592] width 99 height 24
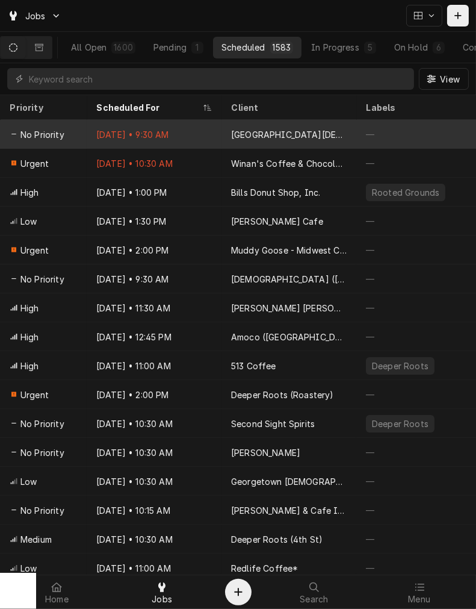
click at [154, 120] on div "Oct 15 • 9:30 AM" at bounding box center [154, 134] width 135 height 29
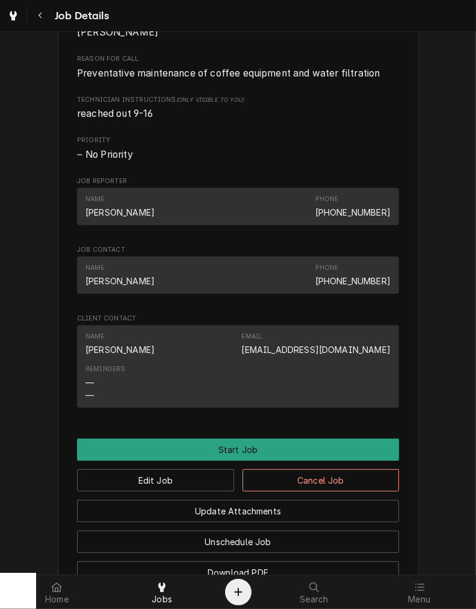
scroll to position [557, 0]
